Goal: Information Seeking & Learning: Learn about a topic

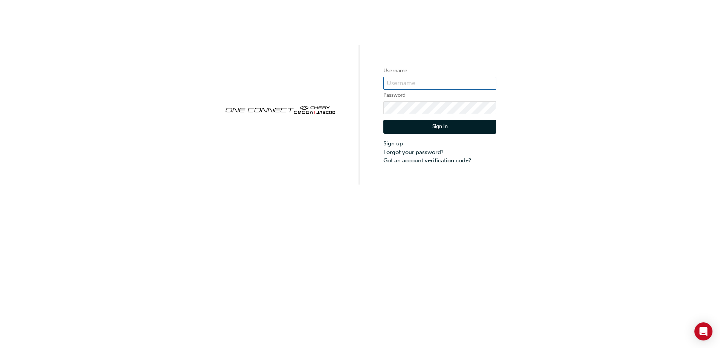
type input "OJAU259"
click at [448, 136] on div "Sign In Sign up Forgot your password? Got an account verification code?" at bounding box center [439, 139] width 113 height 51
click at [450, 131] on button "Sign In" at bounding box center [439, 127] width 113 height 14
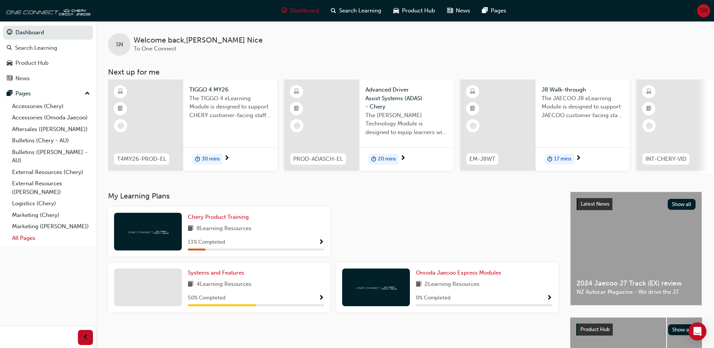
click at [42, 238] on link "All Pages" at bounding box center [51, 238] width 84 height 12
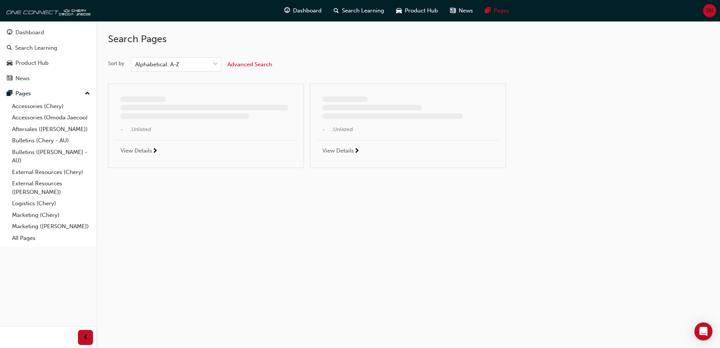
click at [261, 70] on button "Advanced Search" at bounding box center [249, 64] width 45 height 14
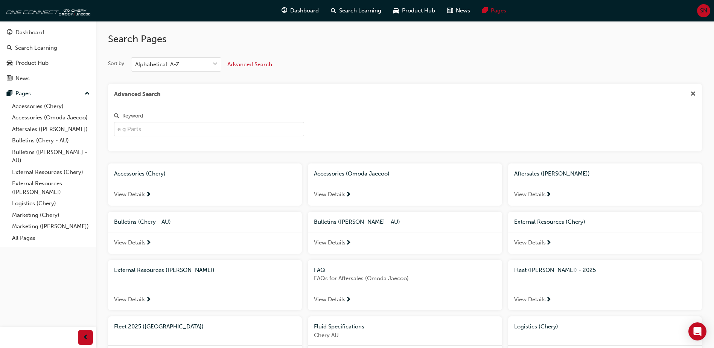
click at [206, 132] on input "Keyword" at bounding box center [209, 129] width 190 height 14
type input "fleet"
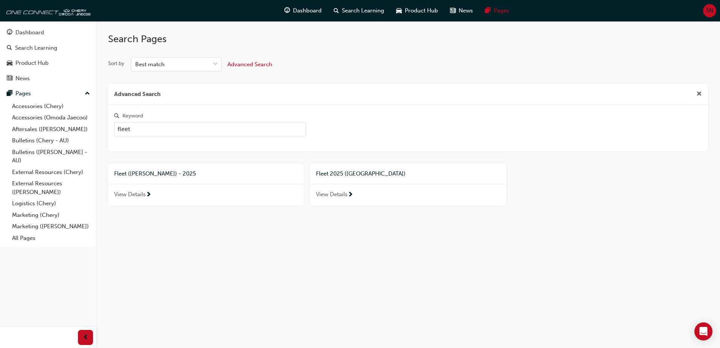
click at [165, 182] on div "Fleet ([PERSON_NAME]) - 2025" at bounding box center [206, 173] width 196 height 21
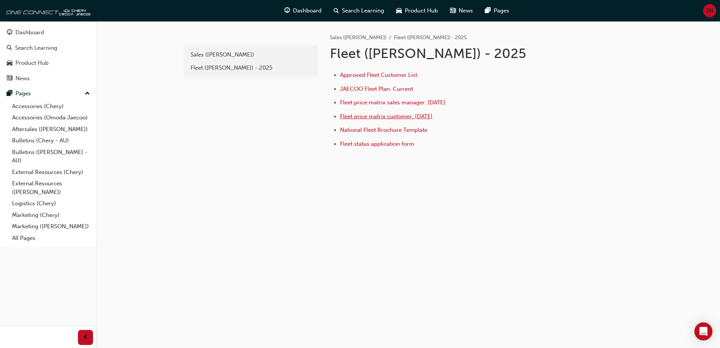
click at [393, 119] on span "Fleet price matrix customer: [DATE]" at bounding box center [386, 116] width 93 height 7
click at [387, 128] on span "National Fleet Brochure Template" at bounding box center [383, 130] width 87 height 7
click at [400, 88] on span "JAECOO Fleet Plan: Current" at bounding box center [376, 88] width 73 height 7
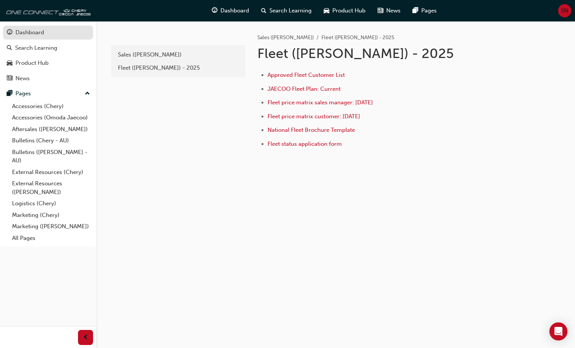
click at [23, 32] on div "Dashboard" at bounding box center [29, 32] width 29 height 9
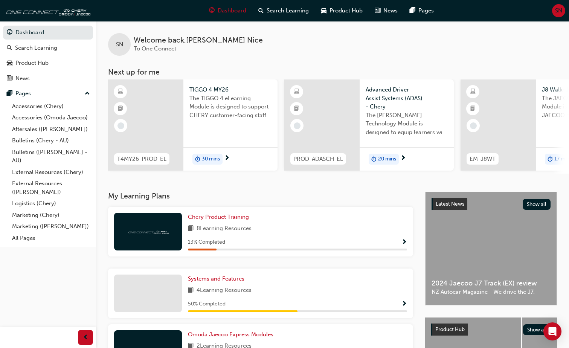
click at [158, 131] on div at bounding box center [145, 124] width 75 height 91
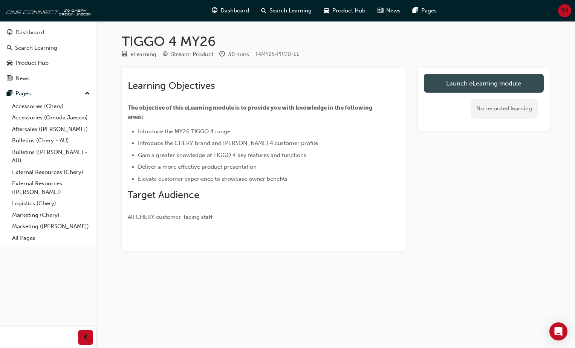
click at [482, 83] on link "Launch eLearning module" at bounding box center [484, 83] width 120 height 19
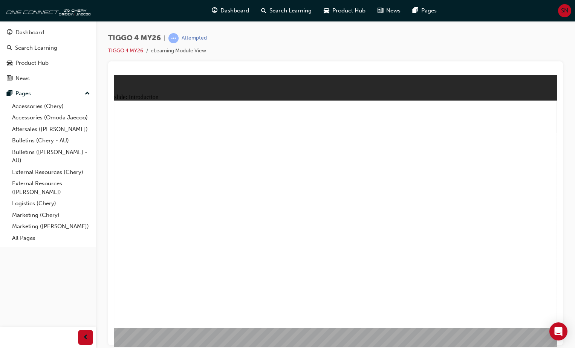
drag, startPoint x: 139, startPoint y: 307, endPoint x: 153, endPoint y: 292, distance: 20.8
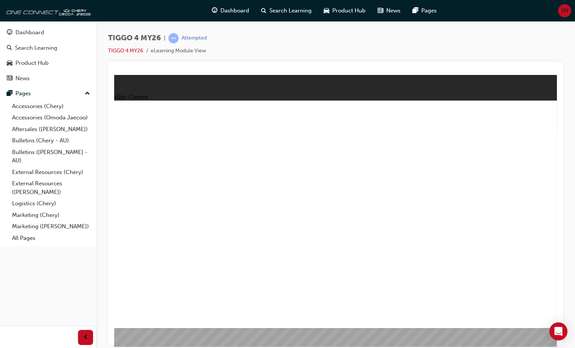
drag, startPoint x: 180, startPoint y: 269, endPoint x: 194, endPoint y: 281, distance: 17.9
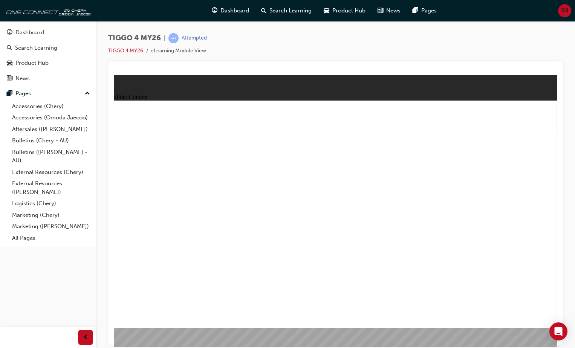
drag, startPoint x: 392, startPoint y: 131, endPoint x: 418, endPoint y: 135, distance: 26.3
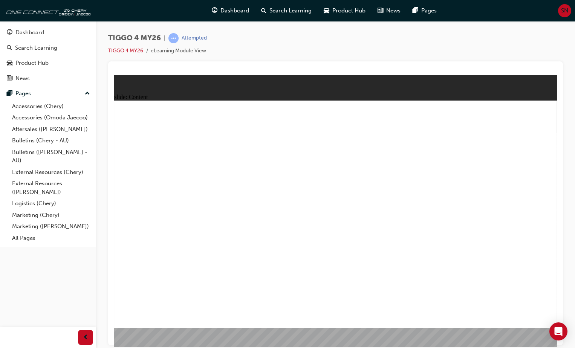
drag, startPoint x: 247, startPoint y: 249, endPoint x: 241, endPoint y: 249, distance: 6.8
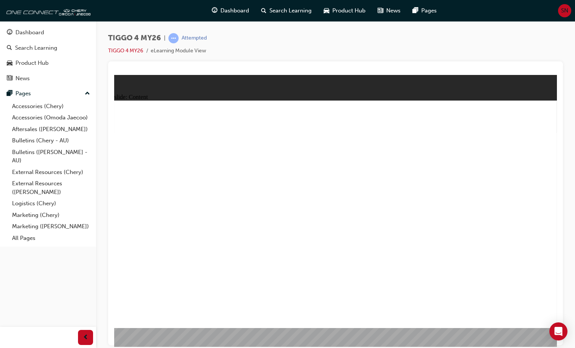
drag, startPoint x: 194, startPoint y: 295, endPoint x: 370, endPoint y: 337, distance: 181.2
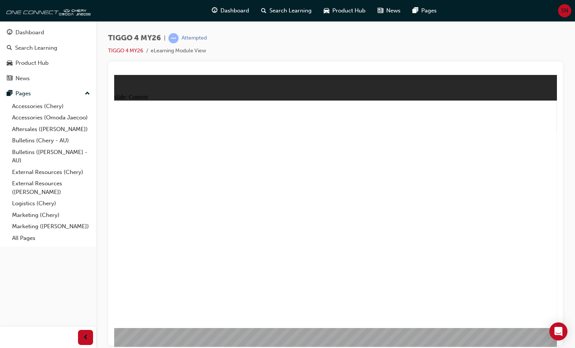
drag, startPoint x: 199, startPoint y: 282, endPoint x: 234, endPoint y: 287, distance: 35.4
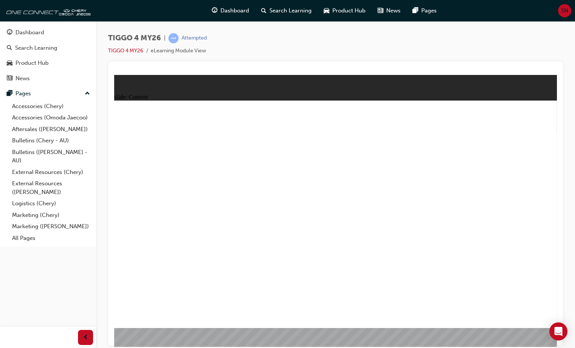
drag, startPoint x: 210, startPoint y: 223, endPoint x: 209, endPoint y: 229, distance: 6.4
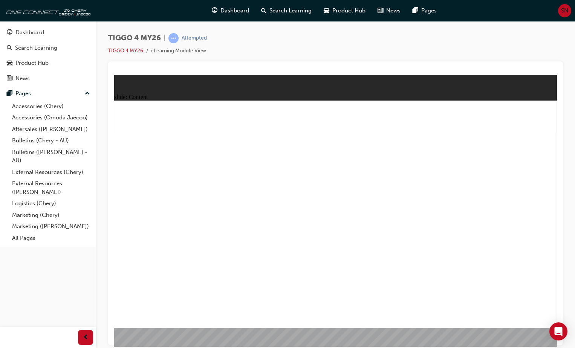
drag, startPoint x: 367, startPoint y: 212, endPoint x: 446, endPoint y: 207, distance: 78.9
drag, startPoint x: 446, startPoint y: 207, endPoint x: 479, endPoint y: 201, distance: 34.1
drag, startPoint x: 479, startPoint y: 201, endPoint x: 491, endPoint y: 209, distance: 14.6
